Goal: Information Seeking & Learning: Learn about a topic

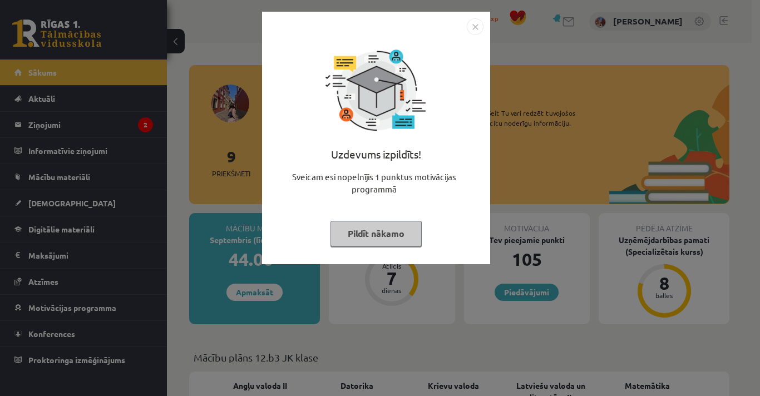
click at [363, 237] on button "Pildīt nākamo" at bounding box center [376, 234] width 91 height 26
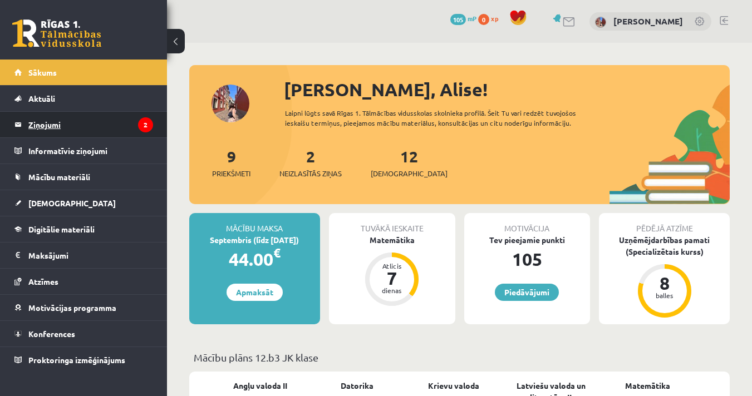
click at [31, 127] on legend "Ziņojumi 2" at bounding box center [90, 125] width 125 height 26
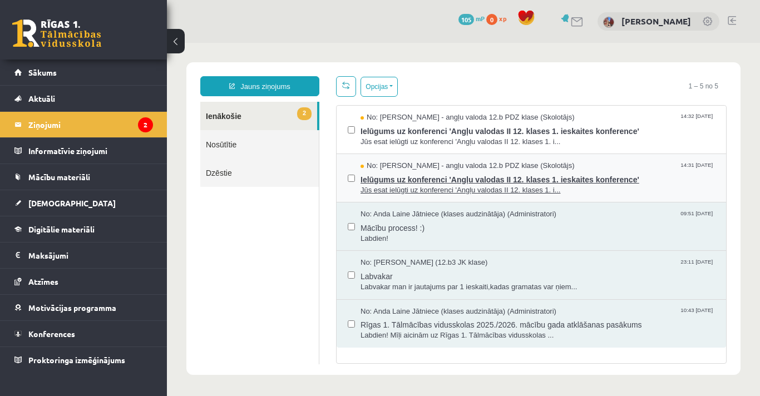
click at [500, 175] on span "Ielūgums uz konferenci 'Angļu valodas II 12. klases 1. ieskaites konference'" at bounding box center [538, 178] width 354 height 14
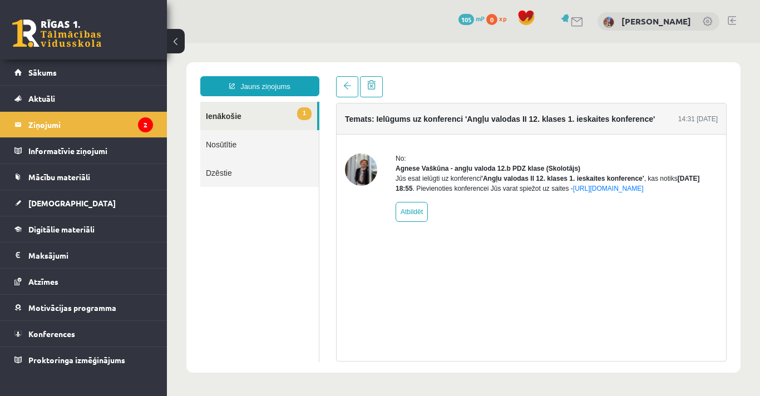
click at [232, 119] on link "1 Ienākošie" at bounding box center [258, 116] width 117 height 28
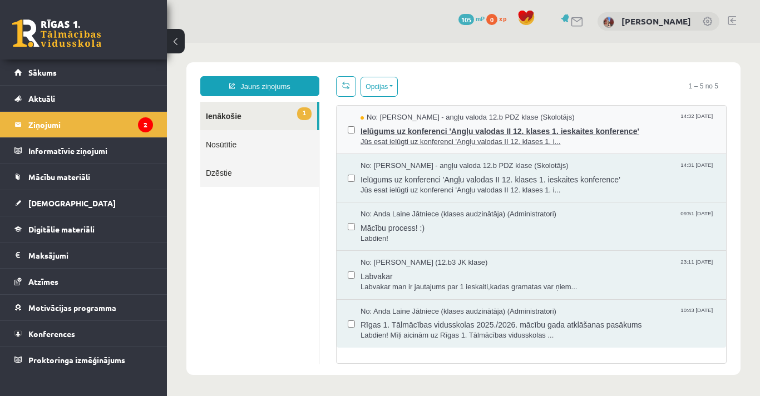
click at [474, 131] on span "Ielūgums uz konferenci 'Angļu valodas II 12. klases 1. ieskaites konference'" at bounding box center [538, 130] width 354 height 14
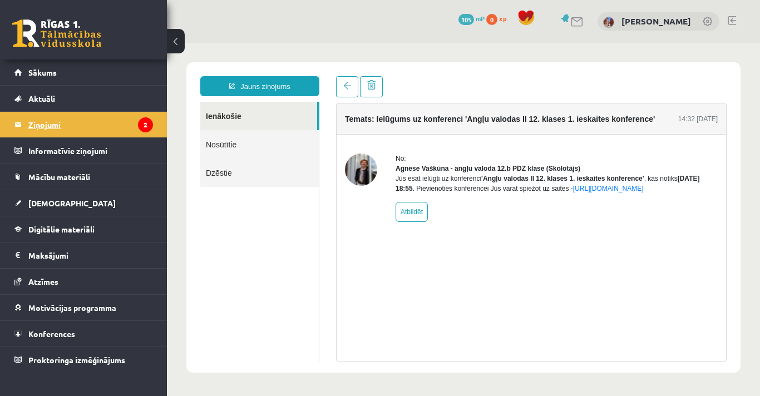
click at [73, 136] on legend "Ziņojumi 2" at bounding box center [90, 125] width 125 height 26
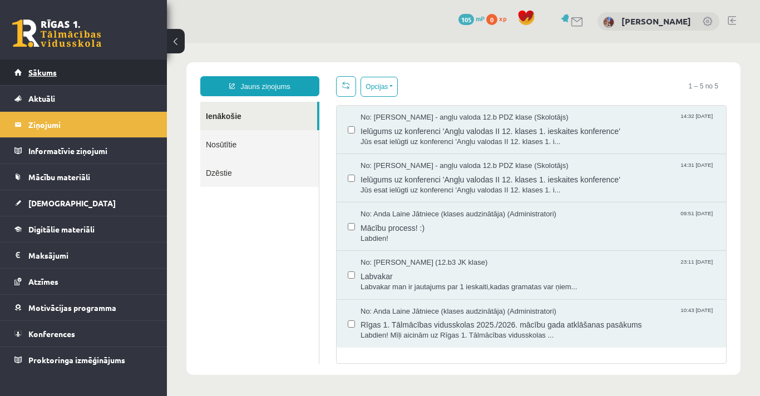
click at [68, 71] on link "Sākums" at bounding box center [83, 73] width 139 height 26
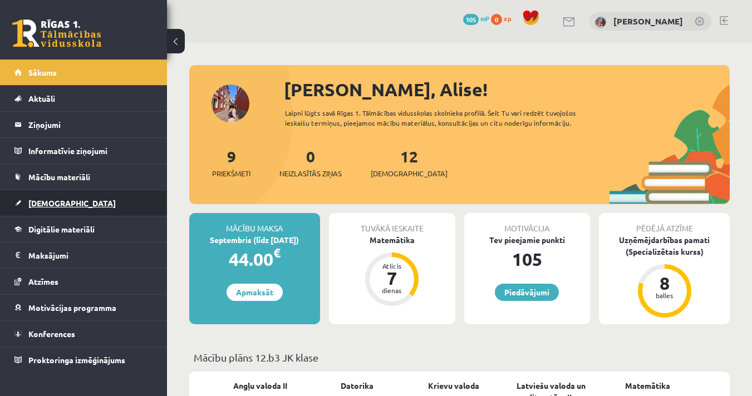
click at [50, 201] on span "[DEMOGRAPHIC_DATA]" at bounding box center [71, 203] width 87 height 10
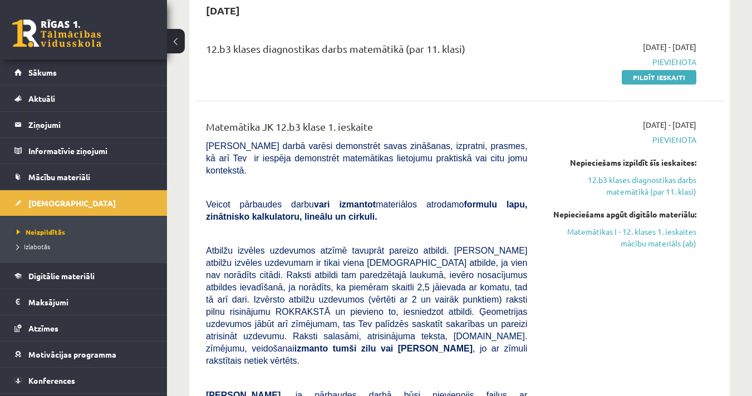
scroll to position [119, 0]
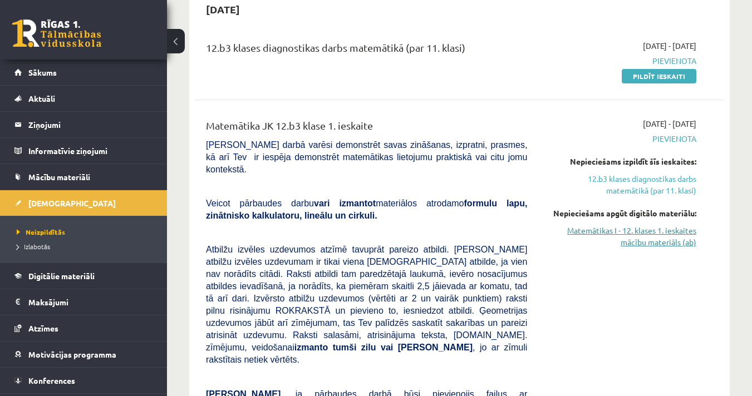
click at [636, 234] on link "Matemātikas I - 12. klases 1. ieskaites mācību materiāls (ab)" at bounding box center [620, 236] width 152 height 23
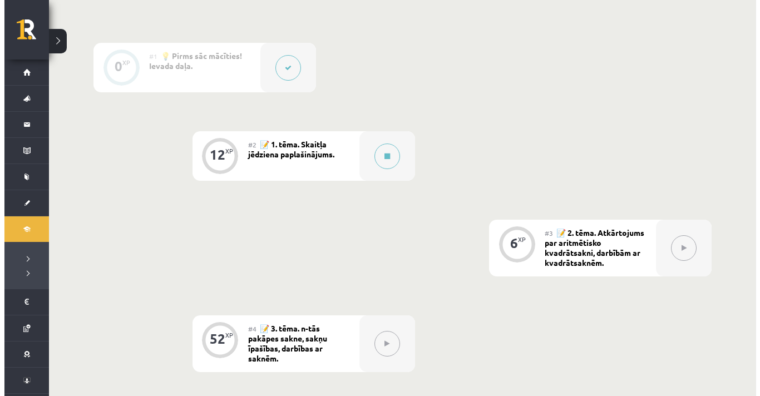
scroll to position [327, 0]
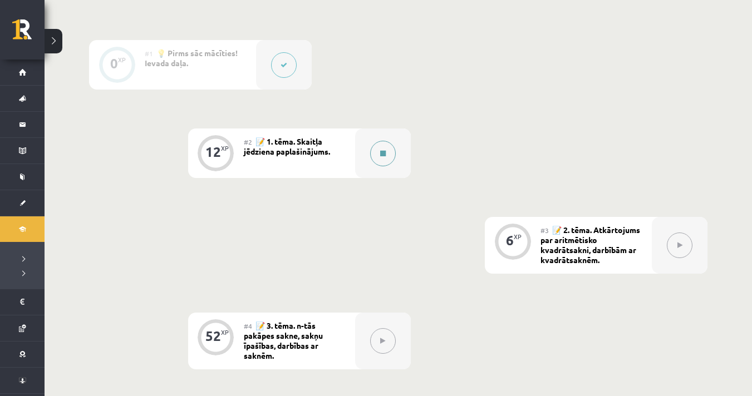
click at [386, 157] on button at bounding box center [383, 154] width 26 height 26
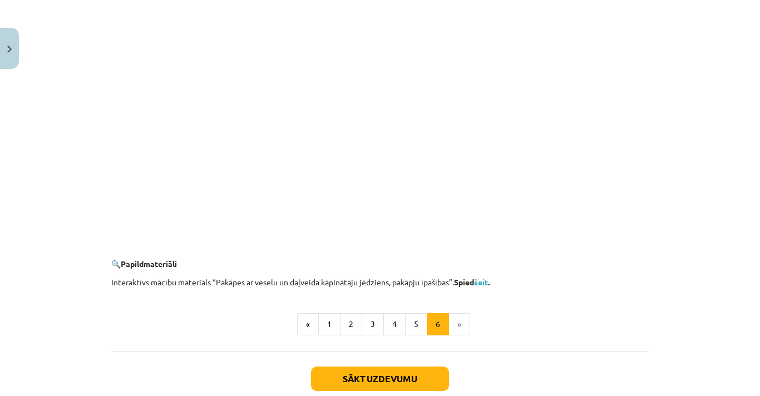
scroll to position [1079, 0]
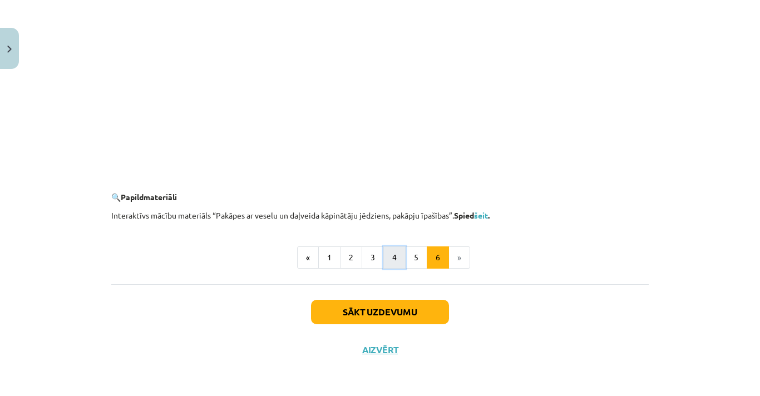
click at [392, 259] on button "4" at bounding box center [394, 257] width 22 height 22
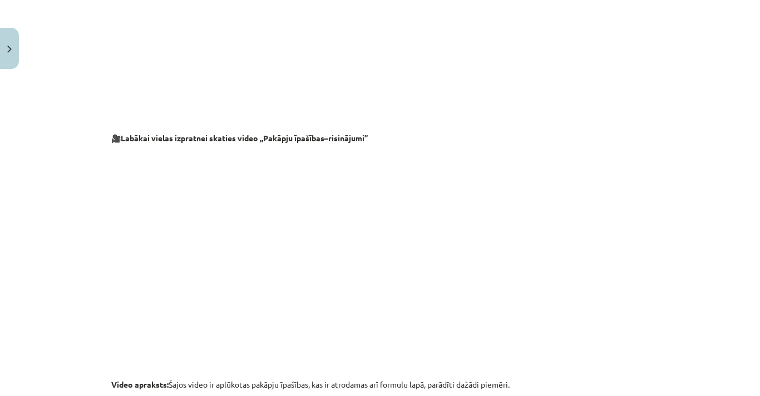
scroll to position [1181, 0]
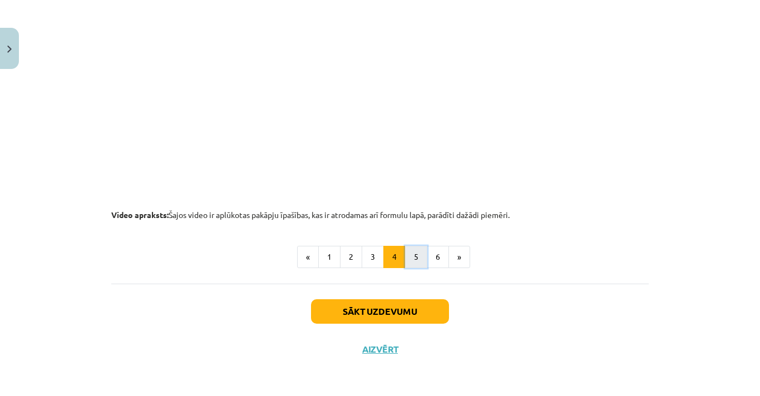
click at [411, 263] on button "5" at bounding box center [416, 257] width 22 height 22
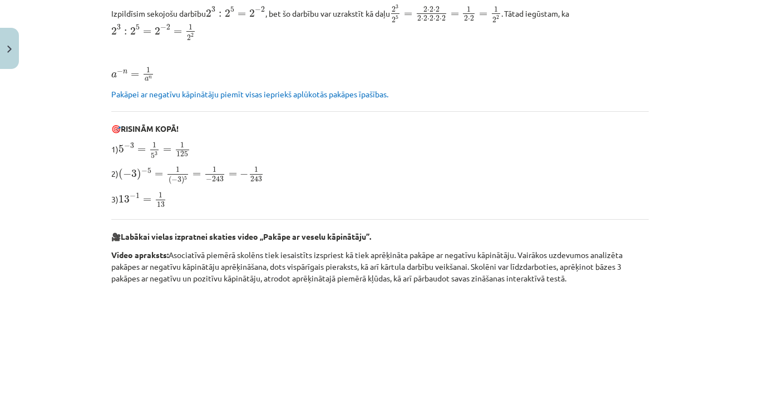
scroll to position [353, 0]
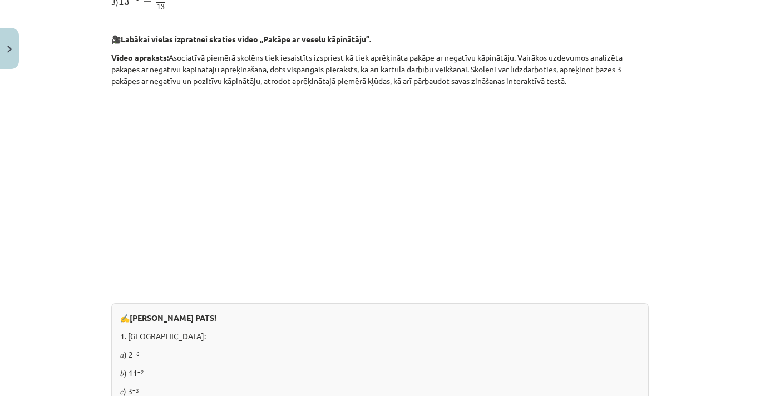
click at [657, 149] on div "Mācību tēma: Matemātikas i - 12. klases 1. ieskaites mācību materiāls (ab) #2 📝…" at bounding box center [380, 198] width 760 height 396
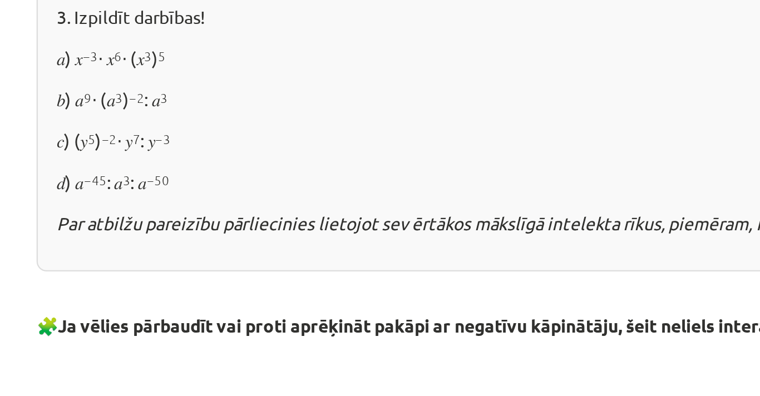
scroll to position [950, 0]
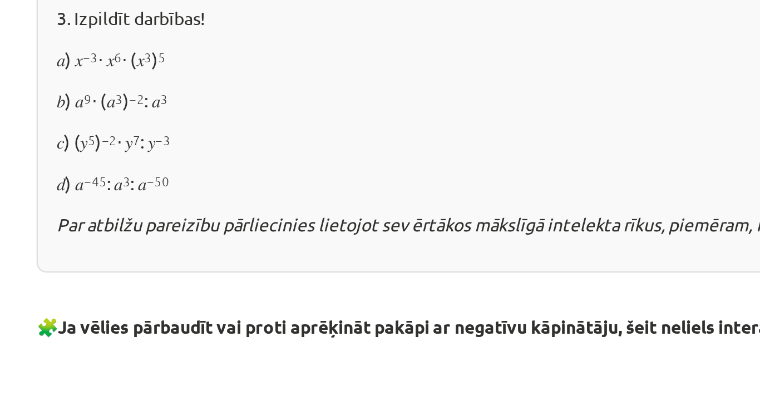
click at [144, 231] on div "✍️ [PERSON_NAME] PATS! 1. [GEOGRAPHIC_DATA]: 𝑎) 2 −6 𝑏) 11 −2 𝑐) 3 −3 𝑑) (−2) −…" at bounding box center [379, 7] width 537 height 463
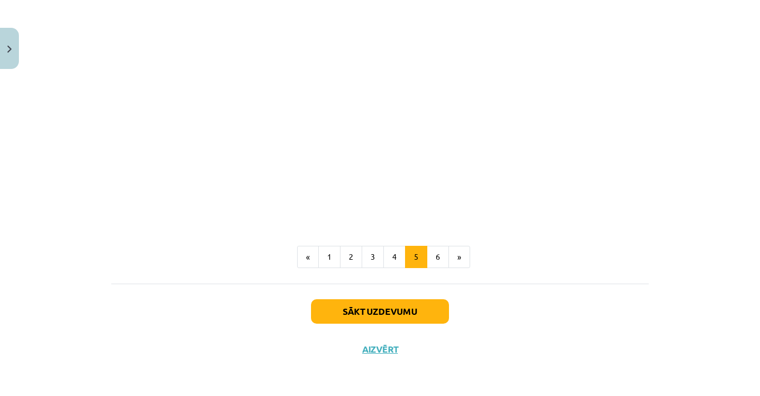
scroll to position [1334, 0]
click at [430, 265] on button "6" at bounding box center [438, 257] width 22 height 22
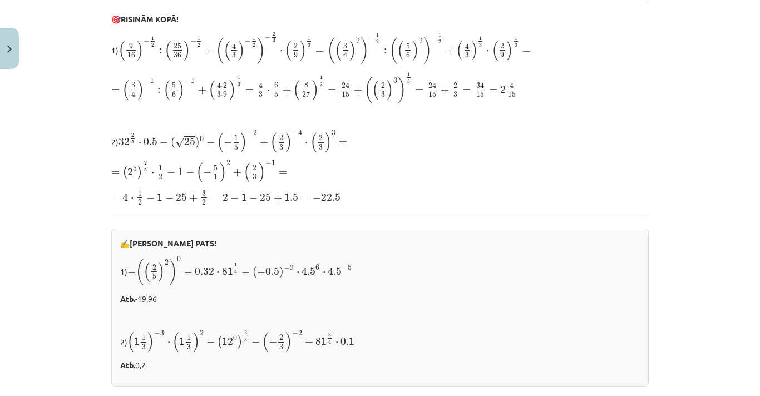
scroll to position [299, 0]
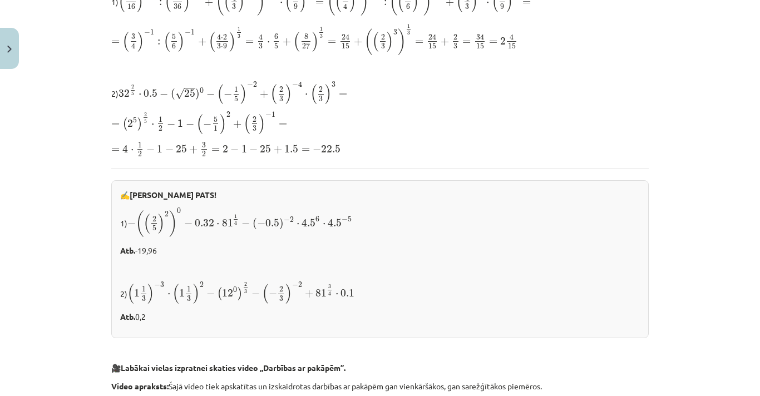
drag, startPoint x: 417, startPoint y: 271, endPoint x: 380, endPoint y: 292, distance: 42.9
click at [380, 292] on p "2) ( 1 1 3 ) − 3 ⋅ ( 1 1 3 ) 2 − ( 12 0 ) 2 3 − ( − 2 3 ) − 2 + 81 3 4 ⋅ 0.1 ( …" at bounding box center [380, 293] width 520 height 23
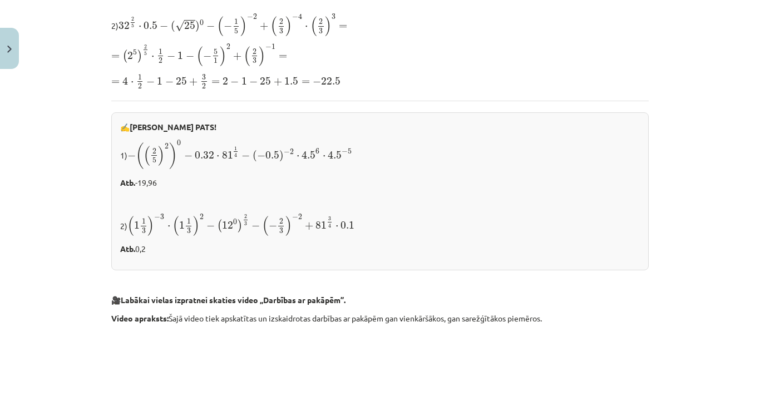
click at [400, 223] on p "2) ( 1 1 3 ) − 3 ⋅ ( 1 1 3 ) 2 − ( 12 0 ) 2 3 − ( − 2 3 ) − 2 + 81 3 4 ⋅ 0.1 ( …" at bounding box center [380, 225] width 520 height 23
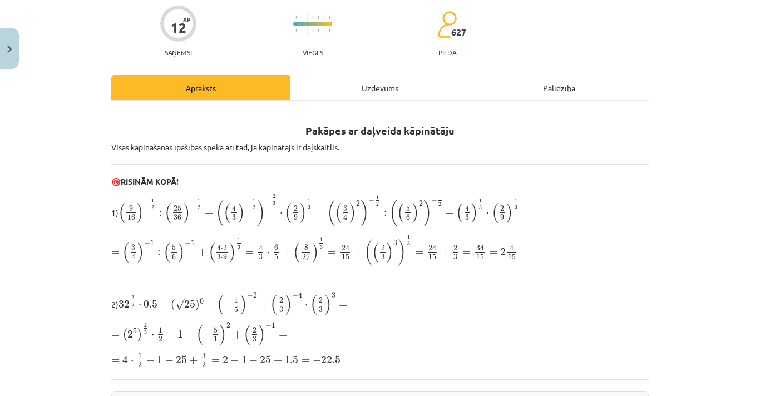
scroll to position [89, 0]
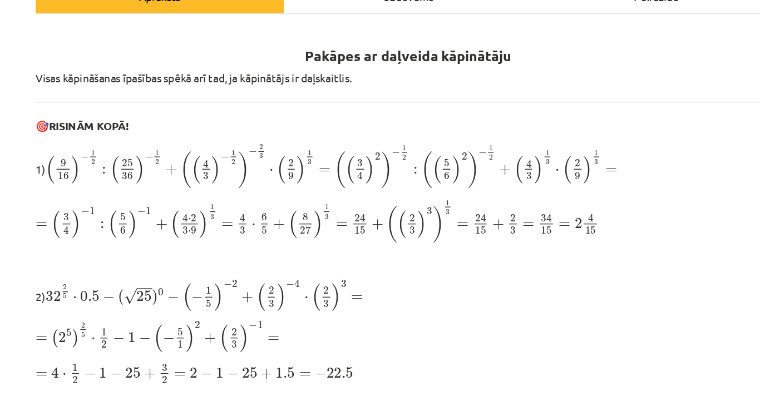
scroll to position [117, 0]
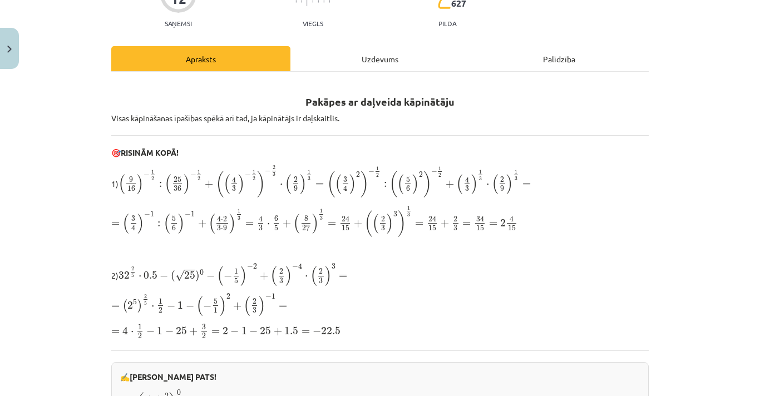
click at [312, 227] on span ")" at bounding box center [315, 224] width 7 height 20
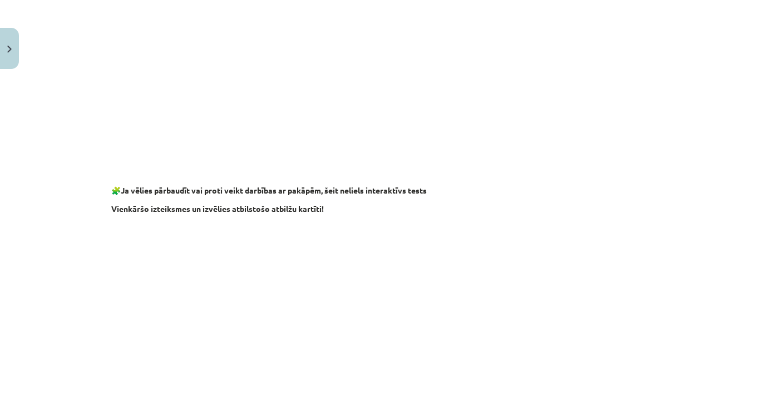
scroll to position [1080, 0]
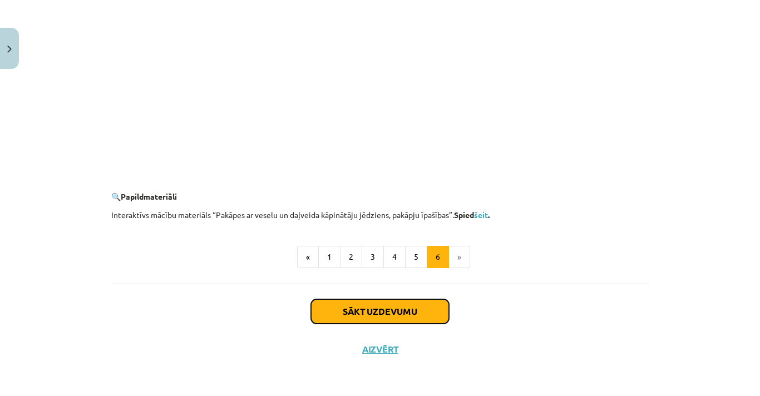
click at [377, 314] on button "Sākt uzdevumu" at bounding box center [380, 311] width 138 height 24
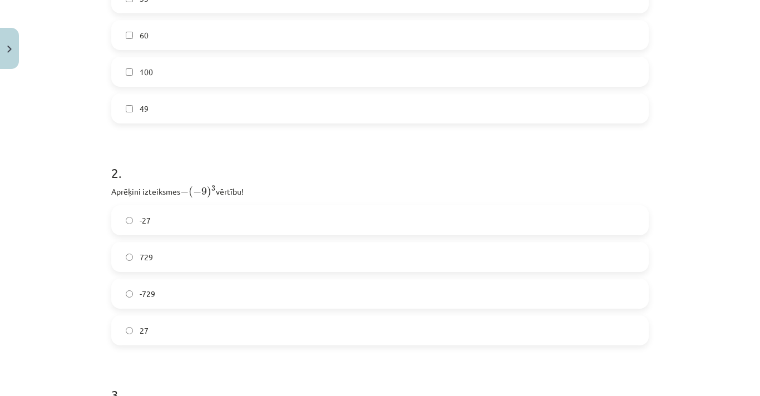
scroll to position [495, 0]
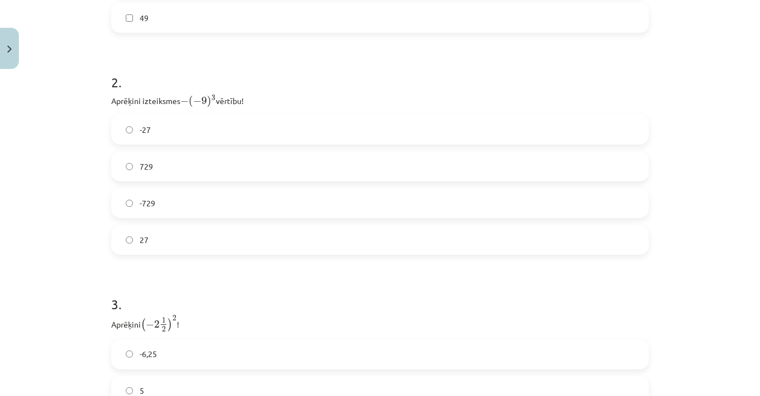
click at [120, 170] on label "729" at bounding box center [379, 166] width 535 height 28
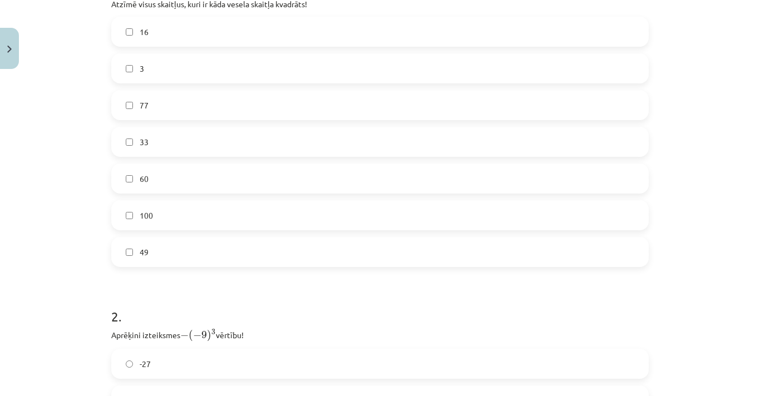
scroll to position [225, 0]
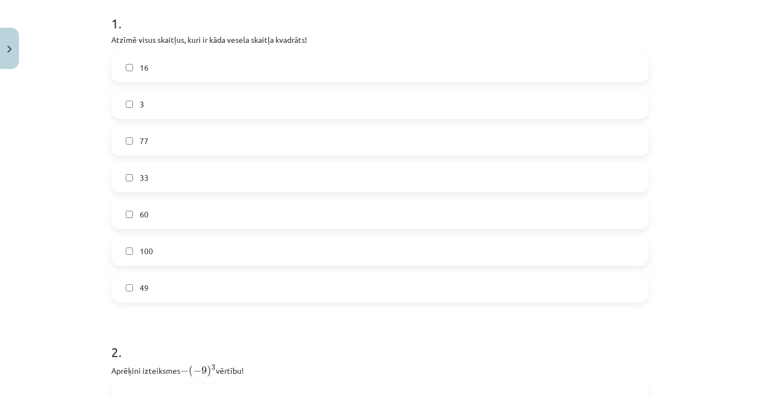
click at [131, 68] on label "16" at bounding box center [379, 67] width 535 height 28
click at [82, 148] on div "Mācību tēma: Matemātikas i - 12. klases 1. ieskaites mācību materiāls (ab) #2 📝…" at bounding box center [380, 198] width 760 height 396
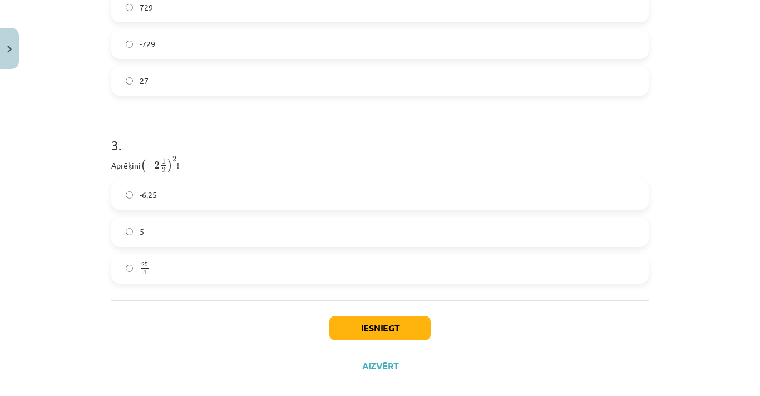
scroll to position [670, 0]
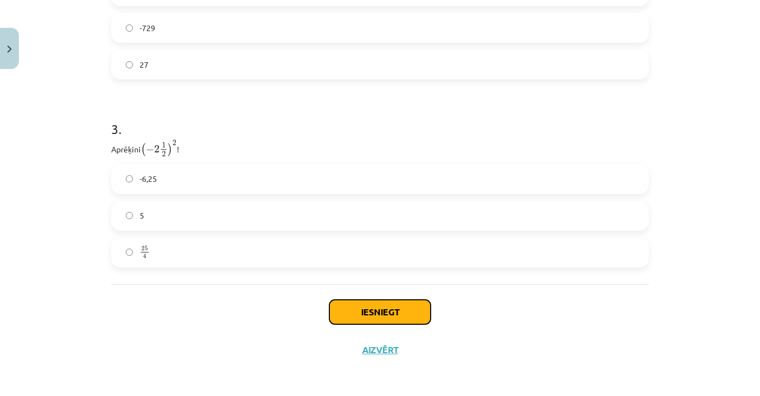
click at [362, 307] on button "Iesniegt" at bounding box center [379, 312] width 101 height 24
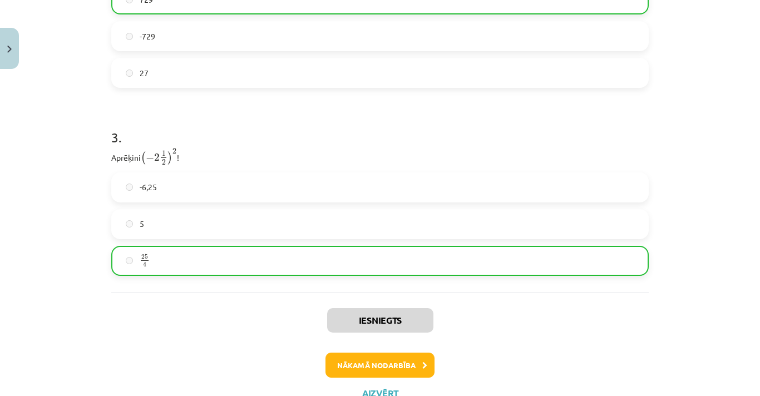
scroll to position [706, 0]
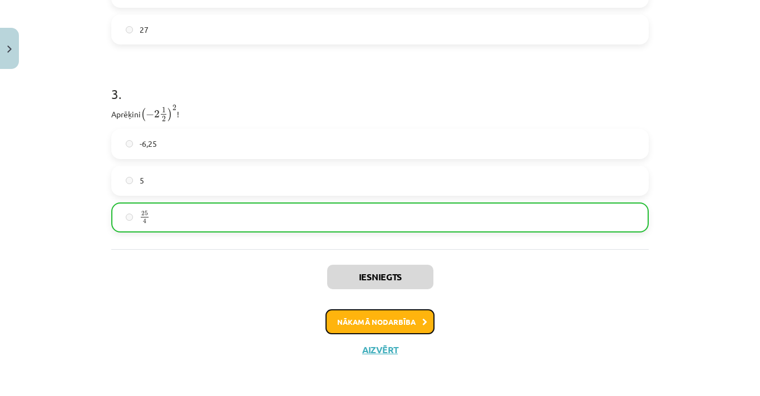
click at [356, 322] on button "Nākamā nodarbība" at bounding box center [379, 322] width 109 height 26
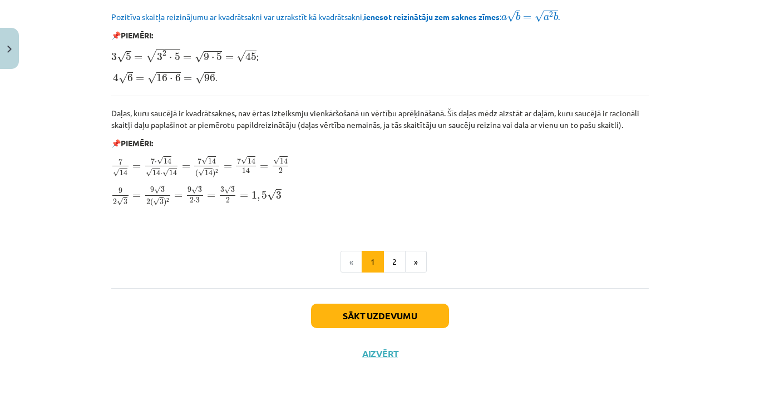
scroll to position [1346, 0]
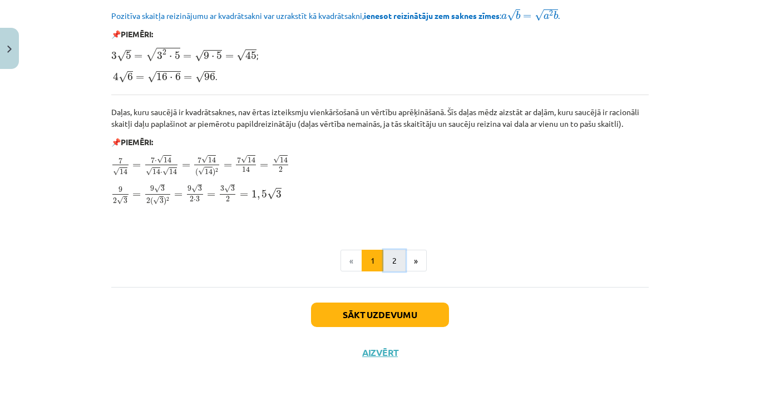
click at [393, 260] on button "2" at bounding box center [394, 261] width 22 height 22
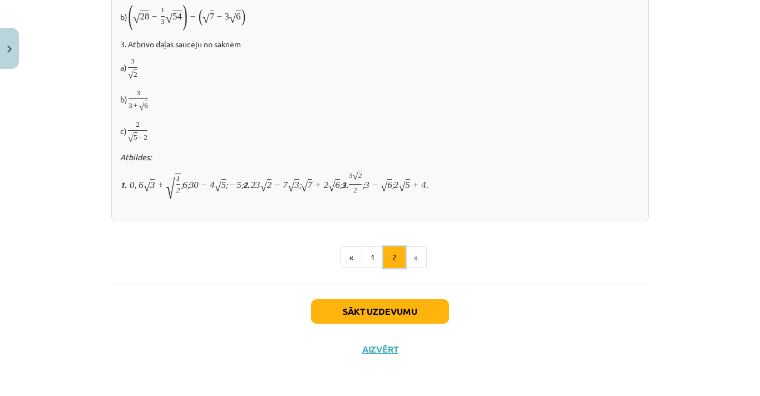
scroll to position [0, 0]
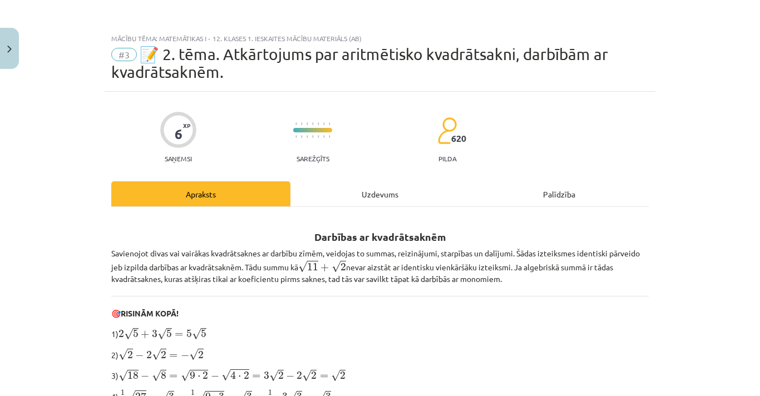
click at [353, 182] on div "Uzdevums" at bounding box center [379, 193] width 179 height 25
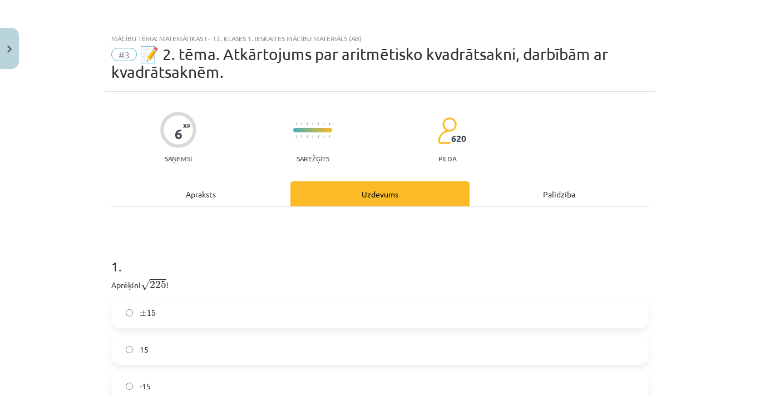
click at [241, 191] on div "Apraksts" at bounding box center [200, 193] width 179 height 25
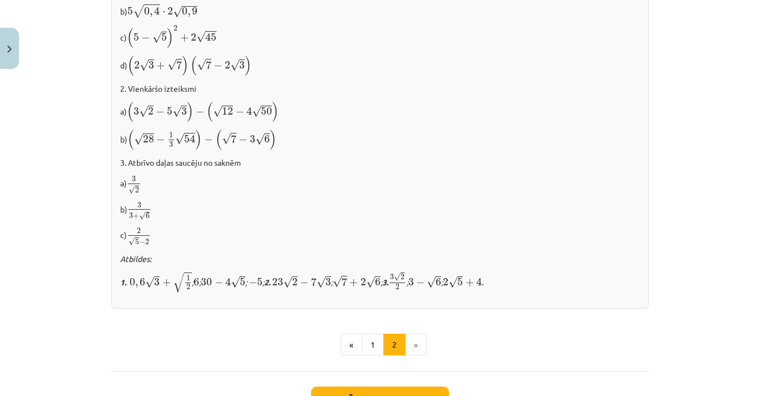
scroll to position [742, 0]
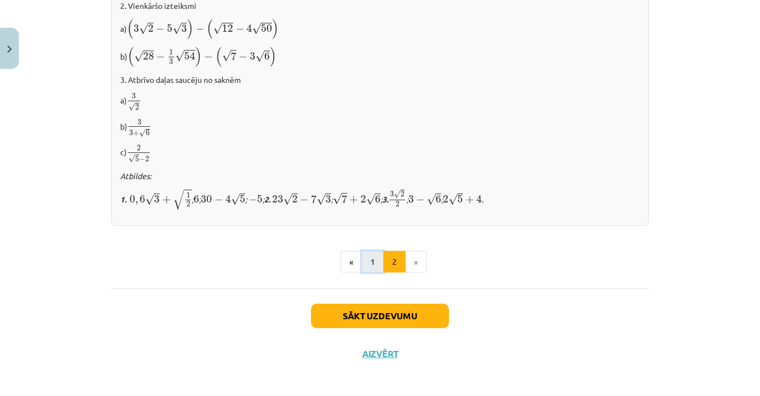
click at [377, 259] on button "1" at bounding box center [373, 262] width 22 height 22
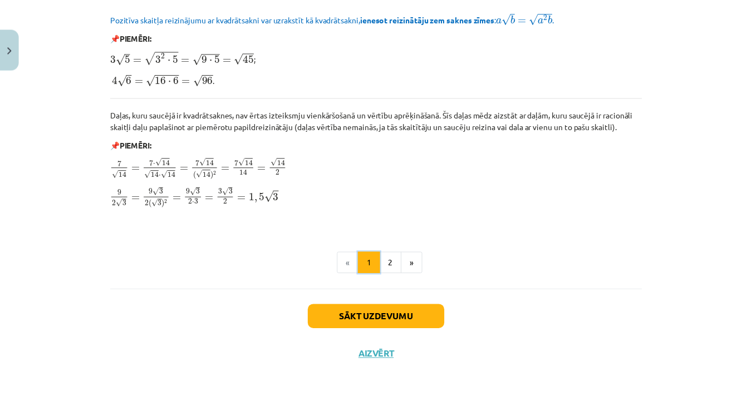
scroll to position [1346, 0]
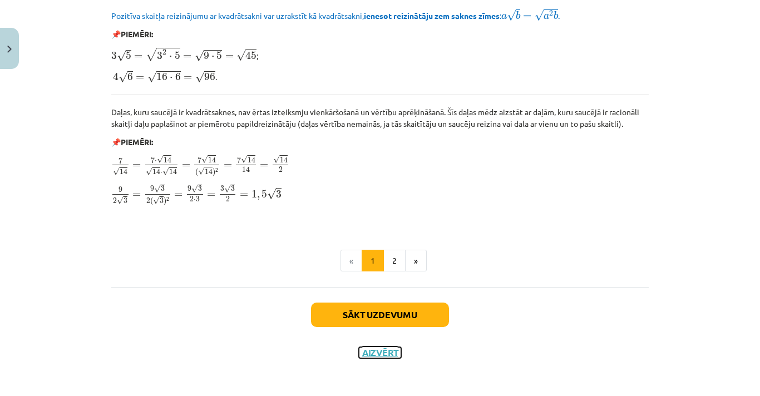
click at [373, 347] on button "Aizvērt" at bounding box center [380, 352] width 42 height 11
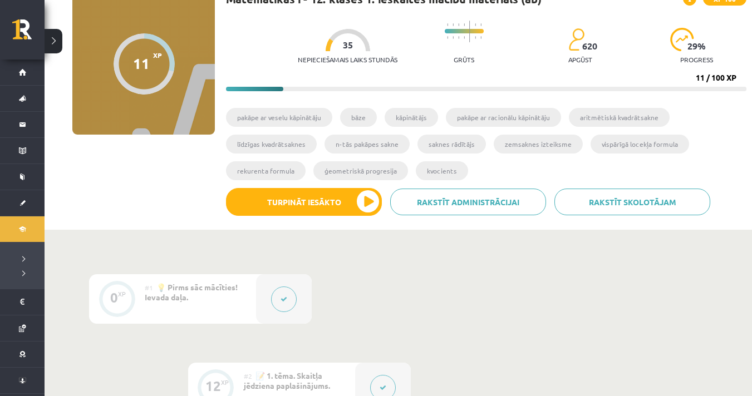
scroll to position [0, 0]
